Goal: Task Accomplishment & Management: Manage account settings

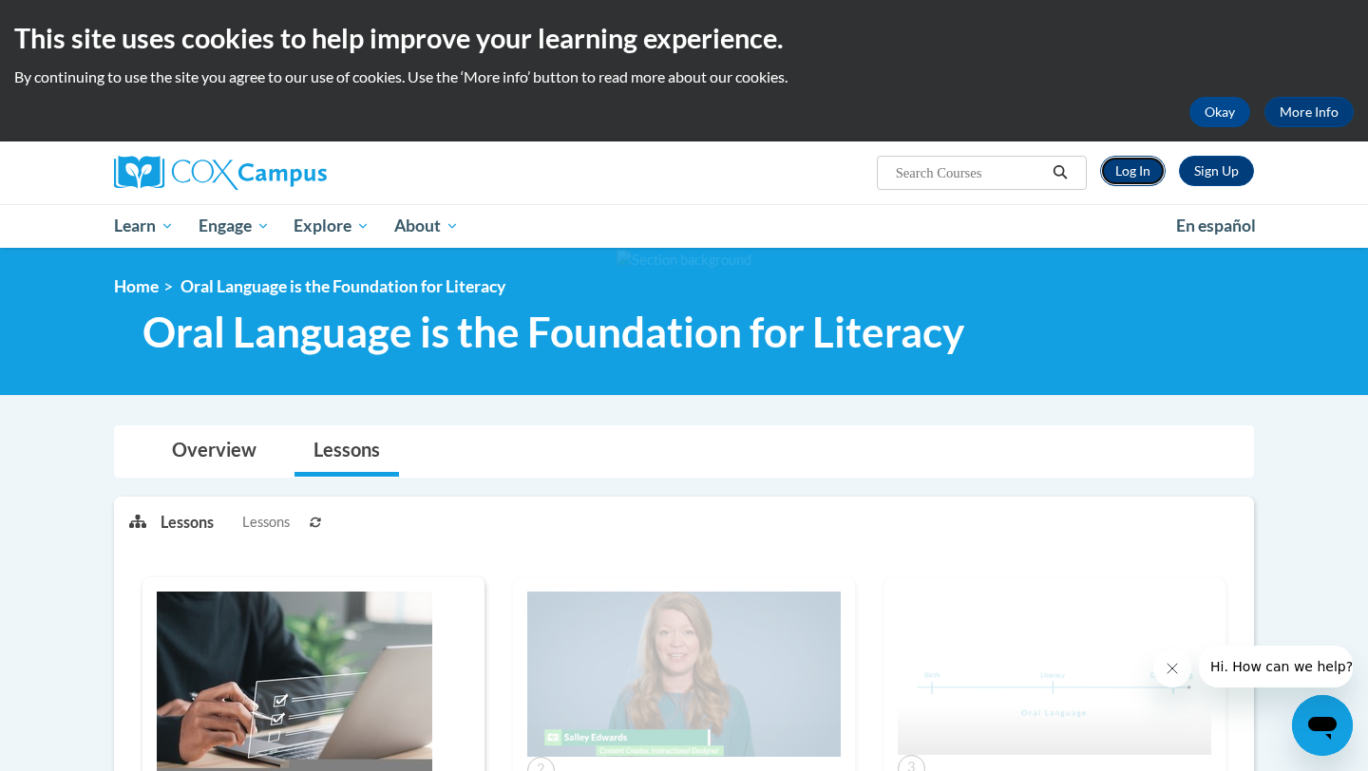
click at [1117, 177] on link "Log In" at bounding box center [1133, 171] width 66 height 30
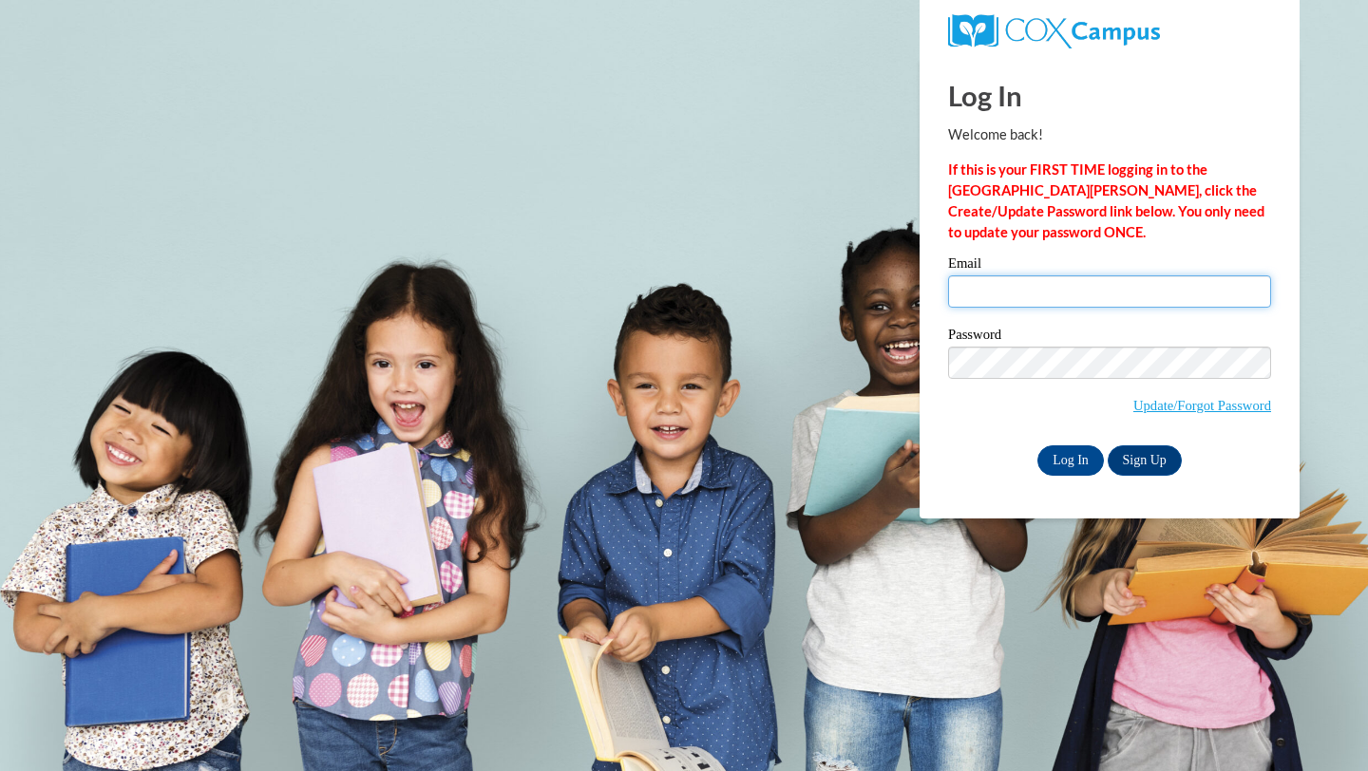
click at [1022, 295] on input "Email" at bounding box center [1109, 291] width 323 height 32
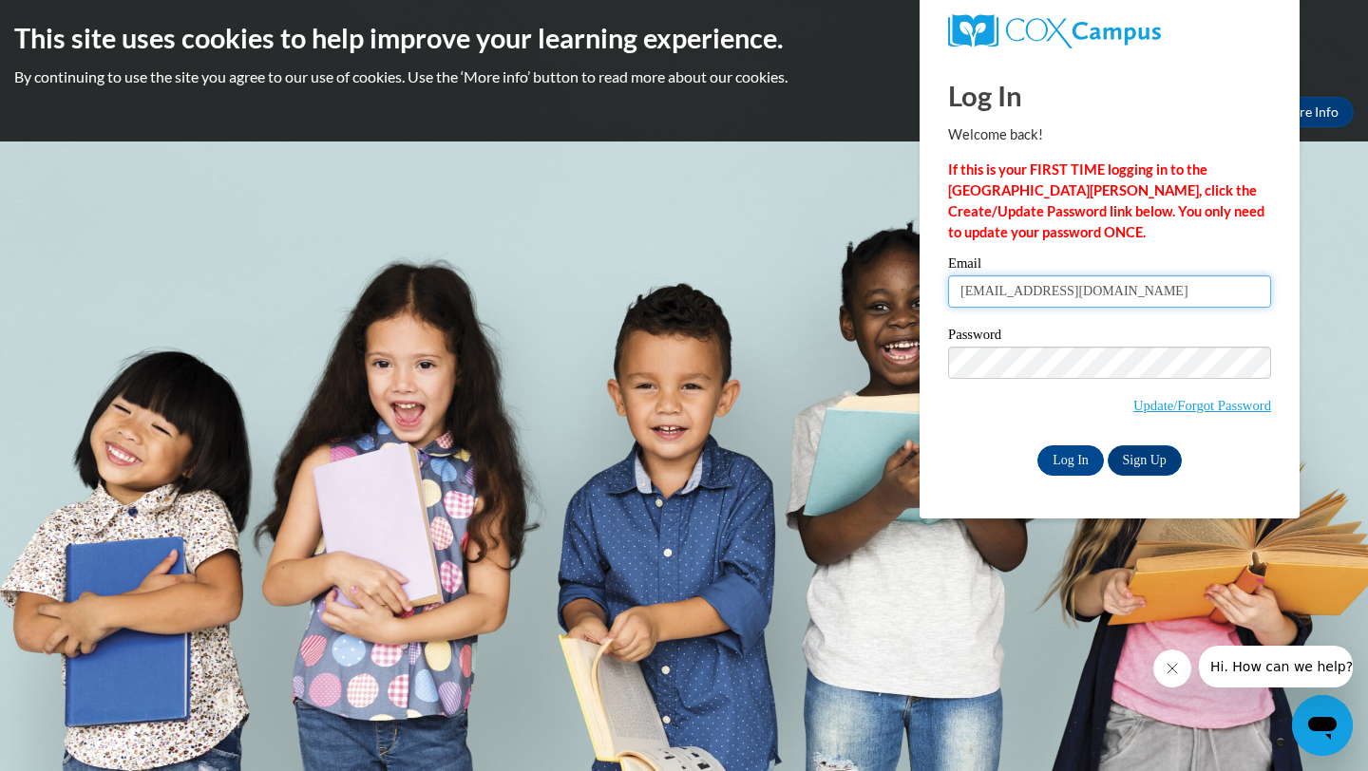
type input "E048710@muscogee.k12.ga.us"
click at [1170, 467] on link "Sign Up" at bounding box center [1144, 460] width 74 height 30
click at [1048, 464] on input "Log In" at bounding box center [1070, 460] width 66 height 30
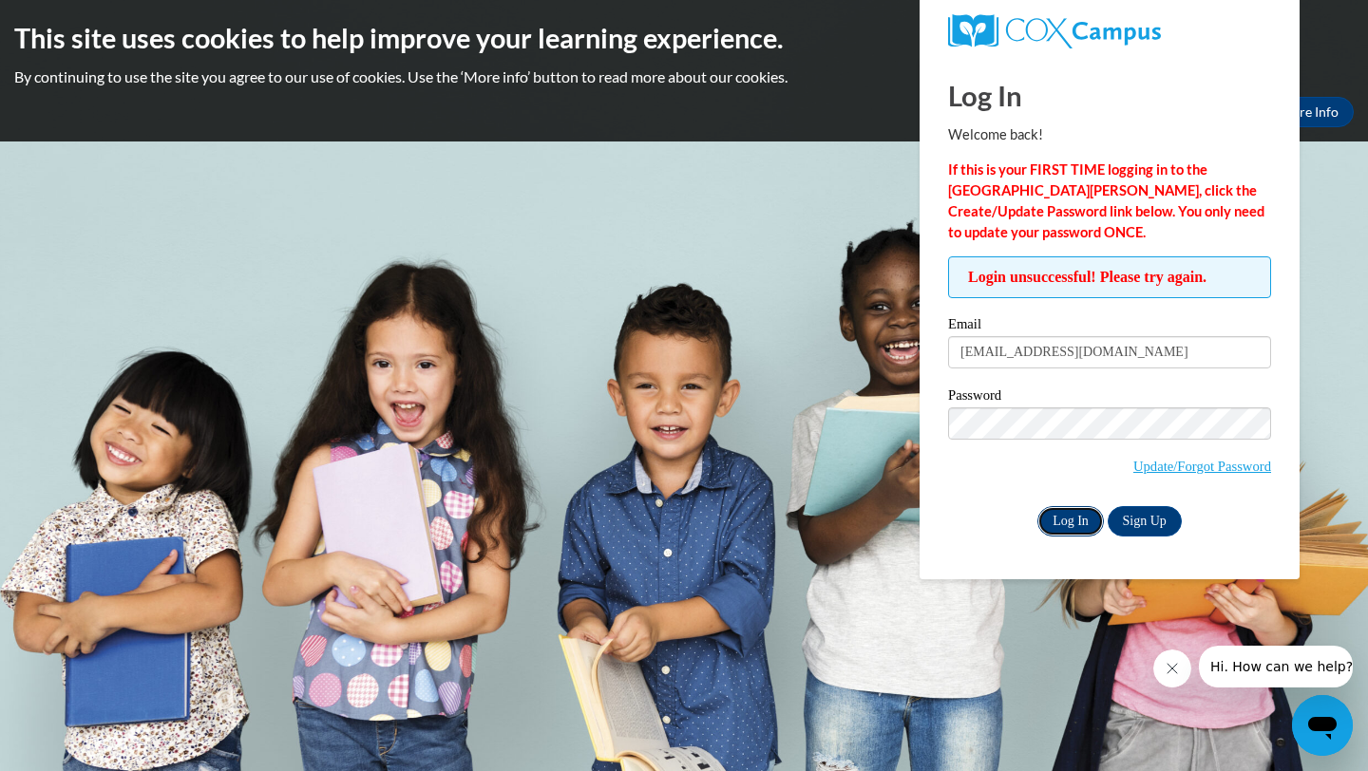
click at [1070, 532] on input "Log In" at bounding box center [1070, 521] width 66 height 30
drag, startPoint x: 1212, startPoint y: 347, endPoint x: 901, endPoint y: 332, distance: 310.9
click at [901, 333] on body "This site uses cookies to help improve your learning experience. By continuing …" at bounding box center [684, 385] width 1368 height 771
click at [1173, 349] on input "[EMAIL_ADDRESS][DOMAIN_NAME]" at bounding box center [1109, 352] width 323 height 32
click at [1053, 525] on input "Log In" at bounding box center [1070, 521] width 66 height 30
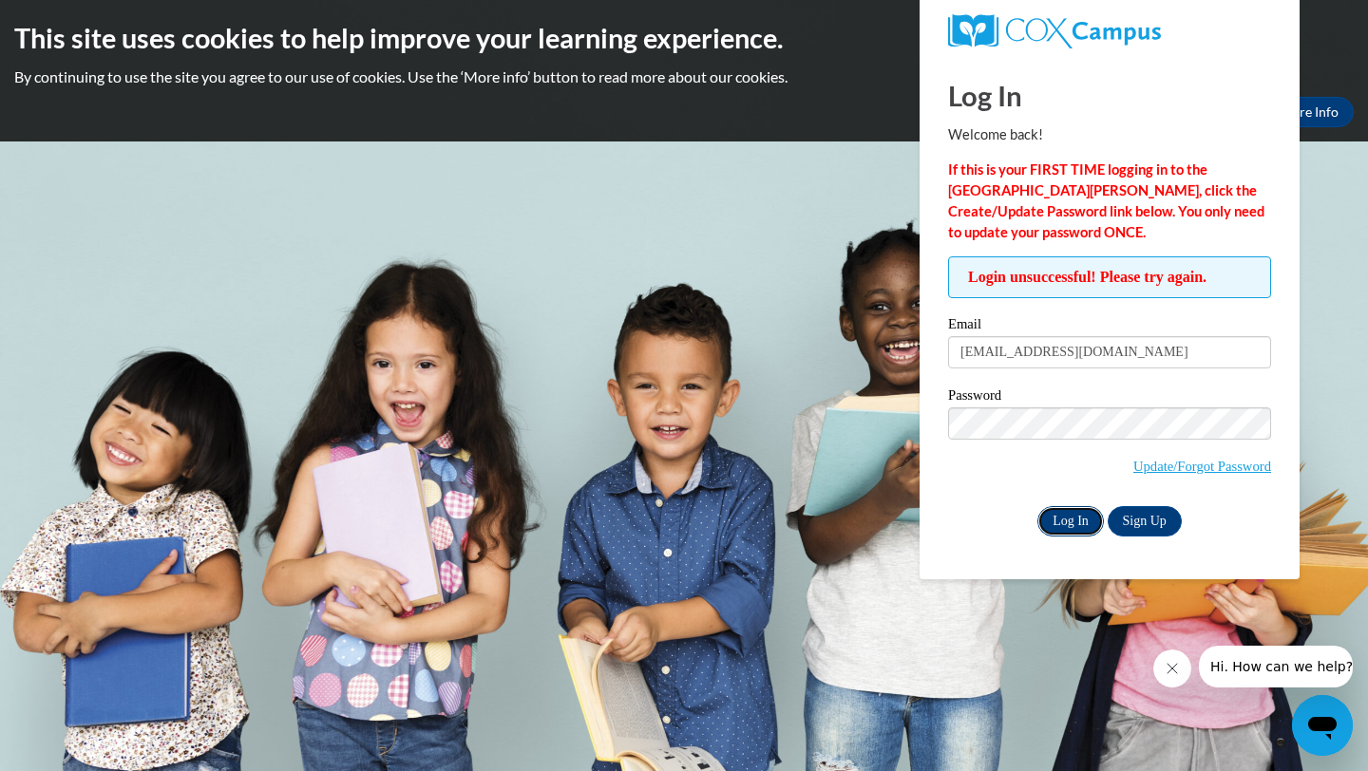
click at [1076, 527] on input "Log In" at bounding box center [1070, 521] width 66 height 30
click at [1175, 468] on link "Update/Forgot Password" at bounding box center [1202, 466] width 138 height 15
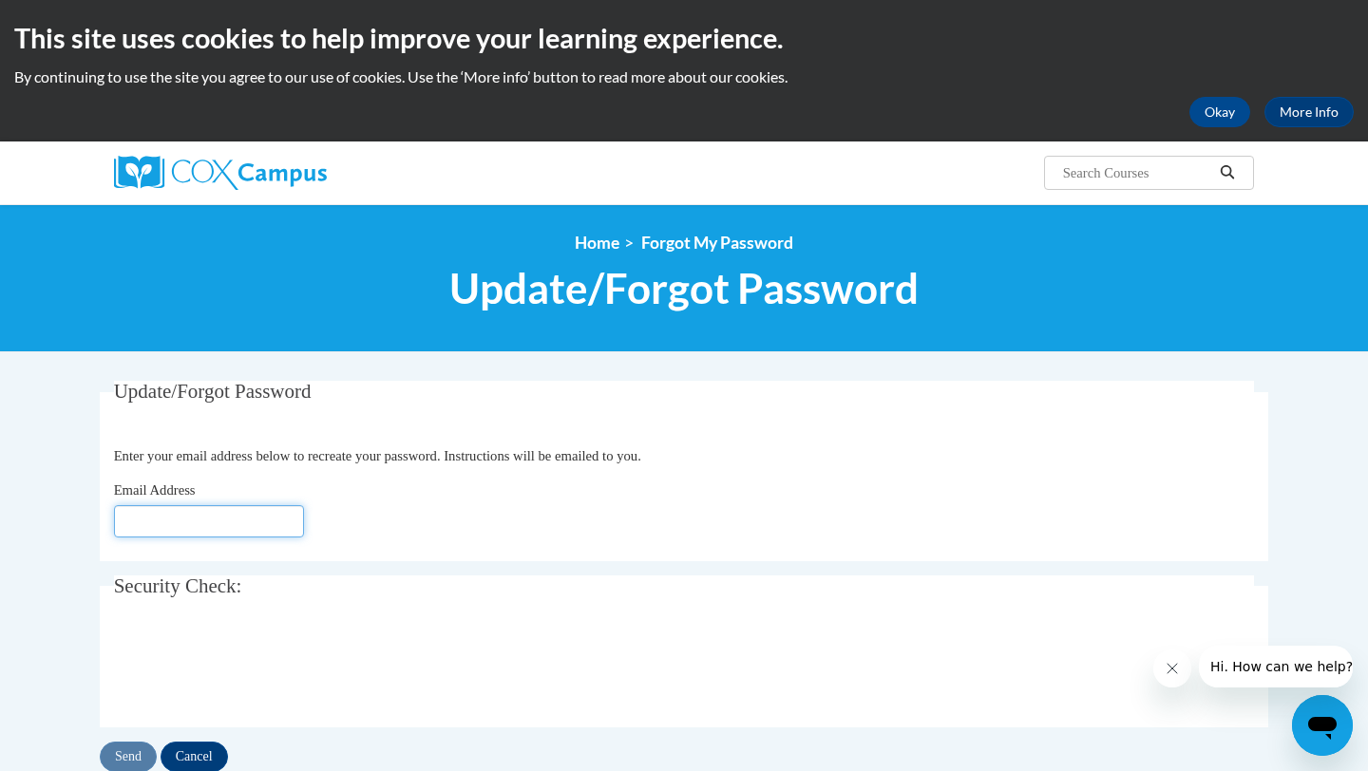
click at [223, 519] on input "Email Address" at bounding box center [209, 521] width 190 height 32
type input "[EMAIL_ADDRESS][DOMAIN_NAME]"
click at [476, 523] on div "Email Address E048710@muscogee.k12.ga.us" at bounding box center [684, 509] width 1141 height 58
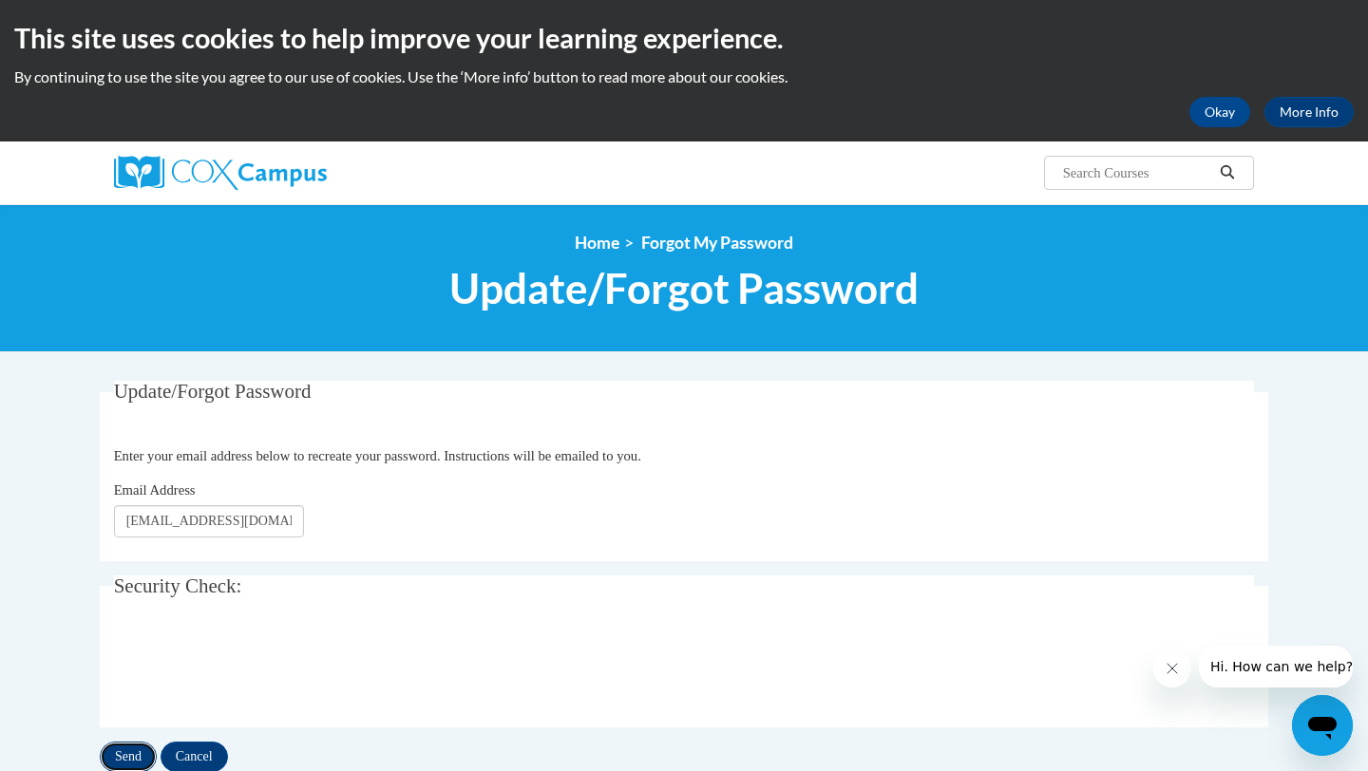
click at [129, 747] on input "Send" at bounding box center [128, 757] width 57 height 30
